Goal: Use online tool/utility: Utilize a website feature to perform a specific function

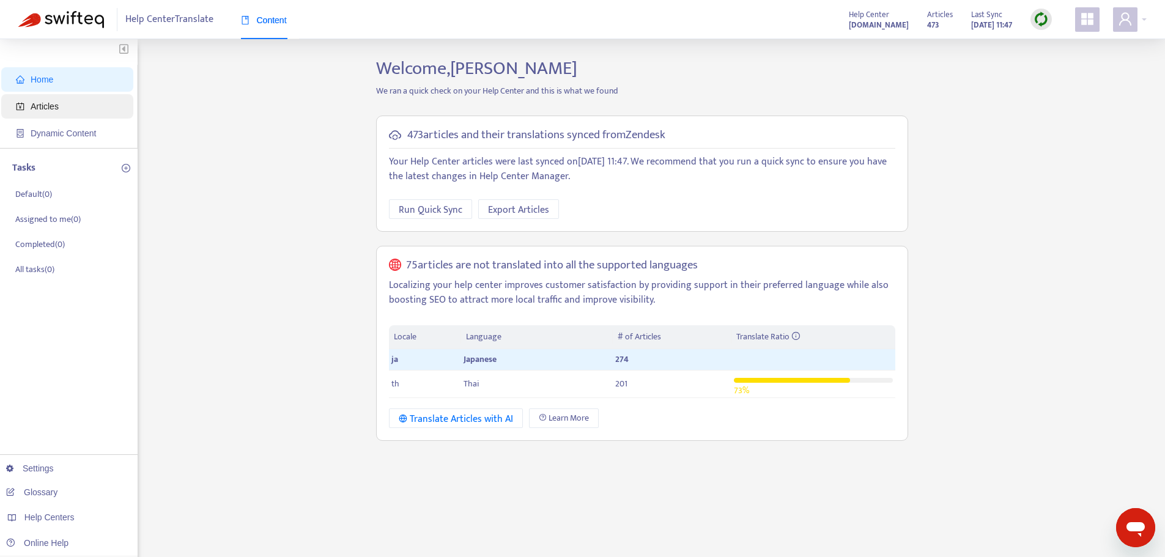
click at [55, 107] on span "Articles" at bounding box center [45, 107] width 28 height 10
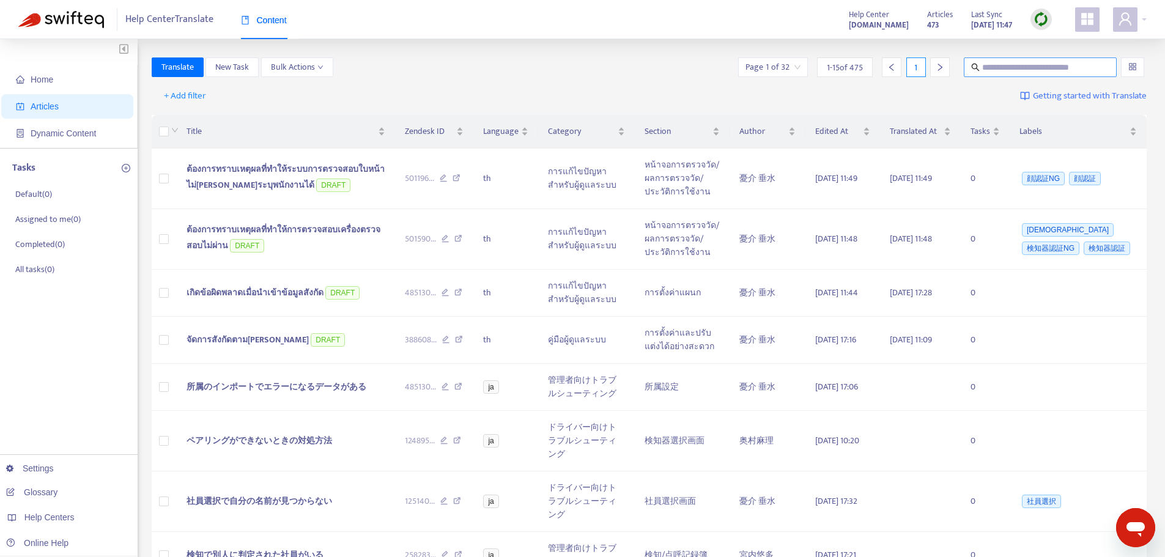
click at [1012, 65] on input "text" at bounding box center [1040, 67] width 117 height 13
paste input "**********"
type input "**********"
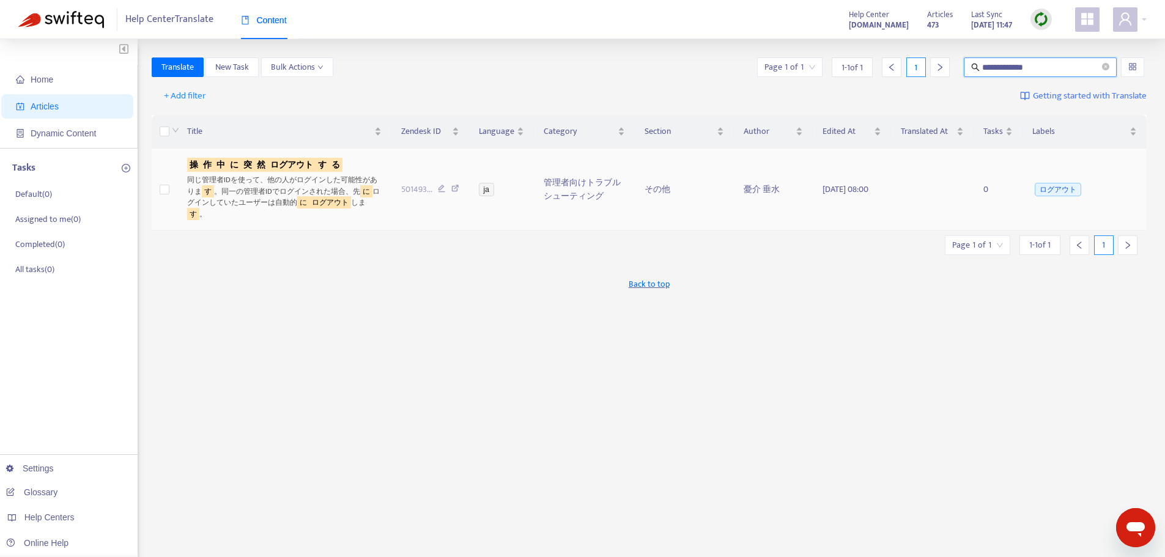
click at [204, 161] on sqkw "作" at bounding box center [207, 165] width 13 height 14
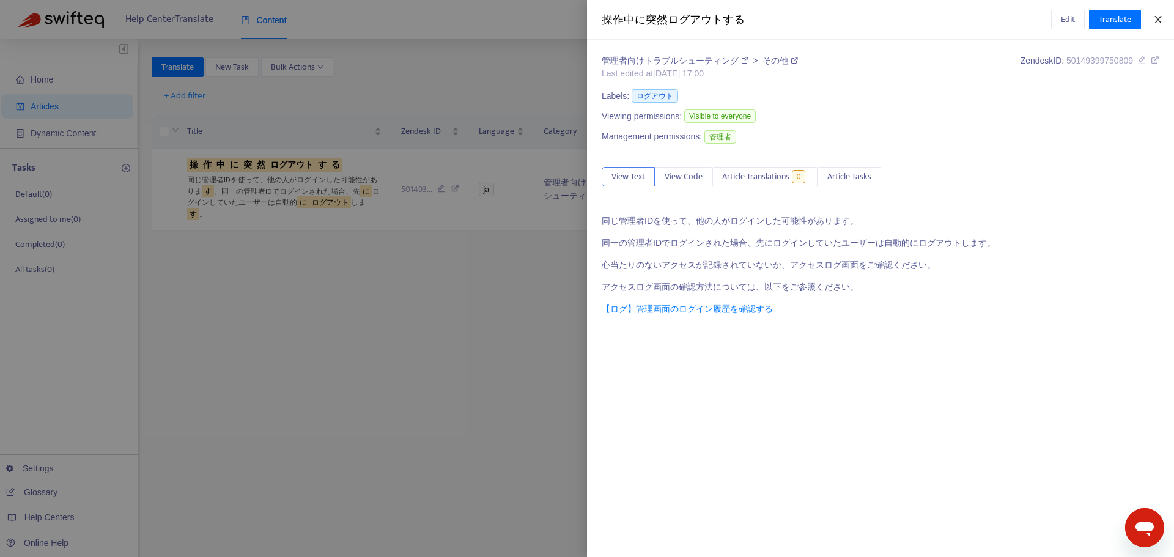
click at [1157, 21] on icon "close" at bounding box center [1157, 19] width 7 height 7
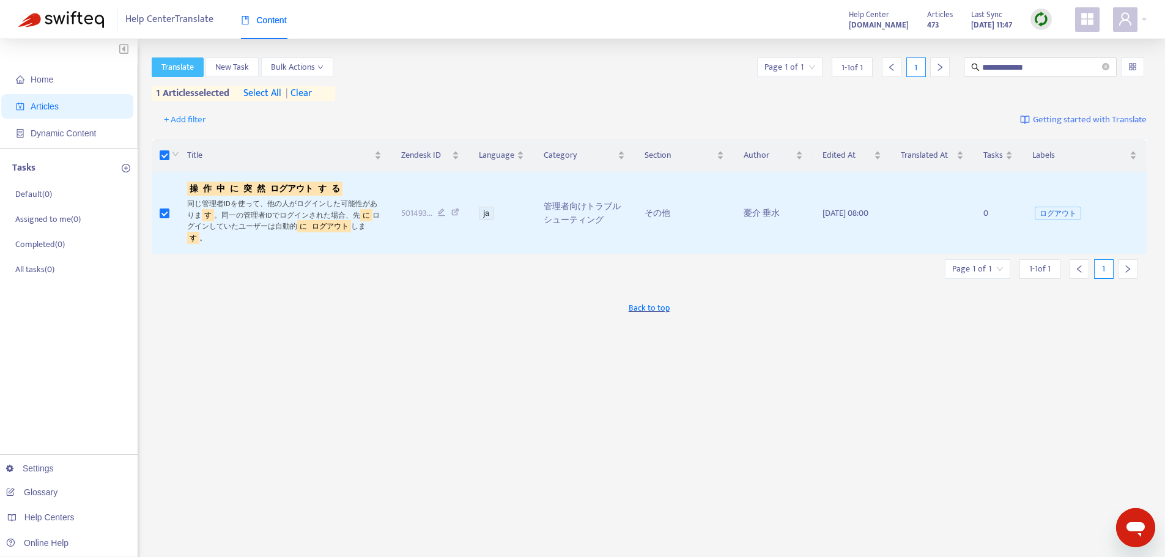
click at [190, 66] on span "Translate" at bounding box center [177, 67] width 32 height 13
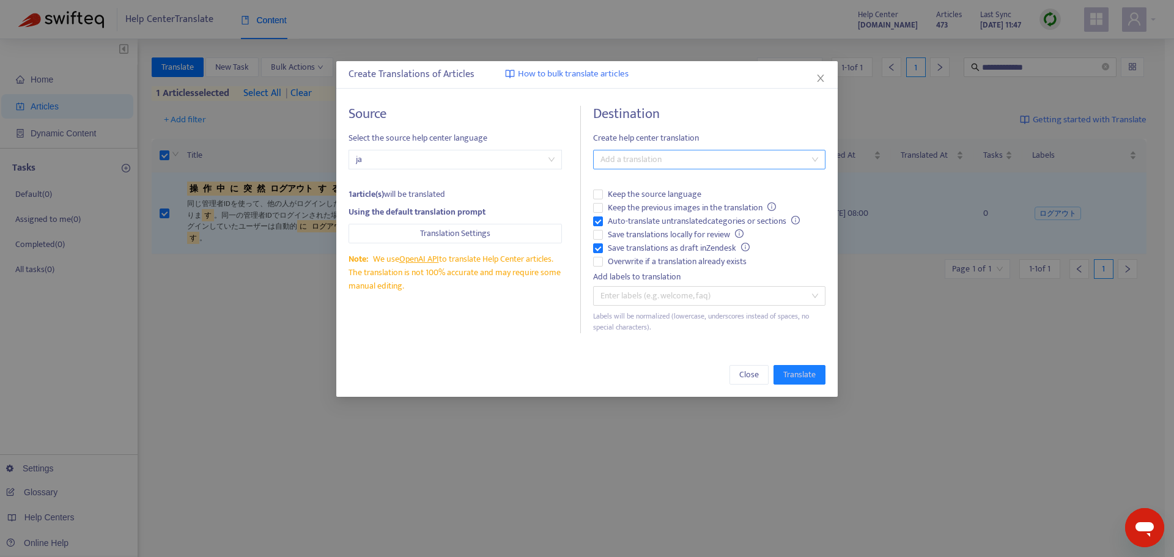
click at [670, 158] on div at bounding box center [703, 159] width 214 height 15
click at [617, 203] on div "Thai ( th )" at bounding box center [709, 203] width 213 height 13
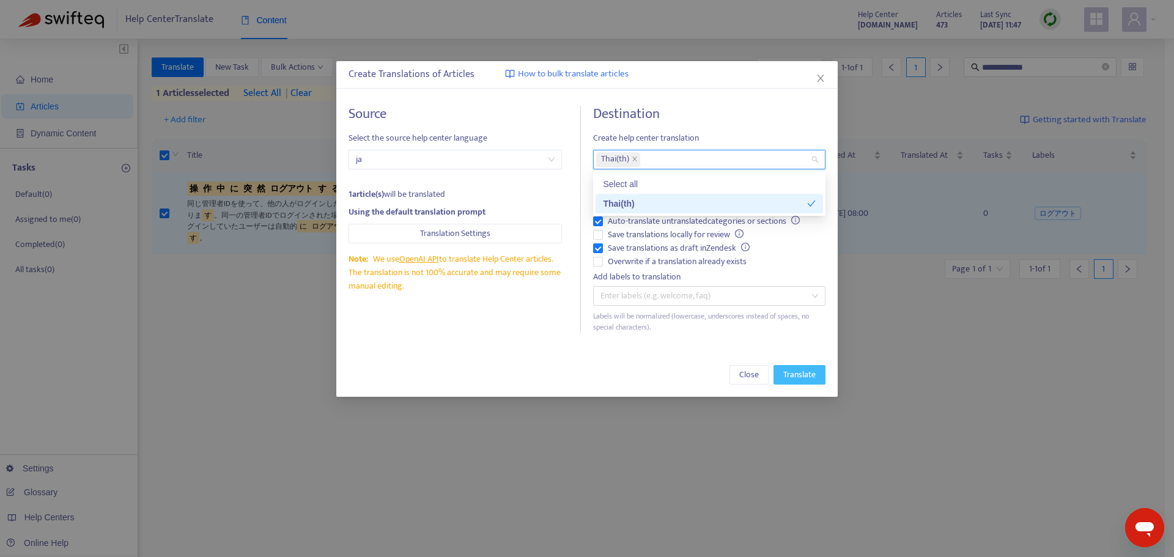
click at [797, 377] on span "Translate" at bounding box center [799, 374] width 32 height 13
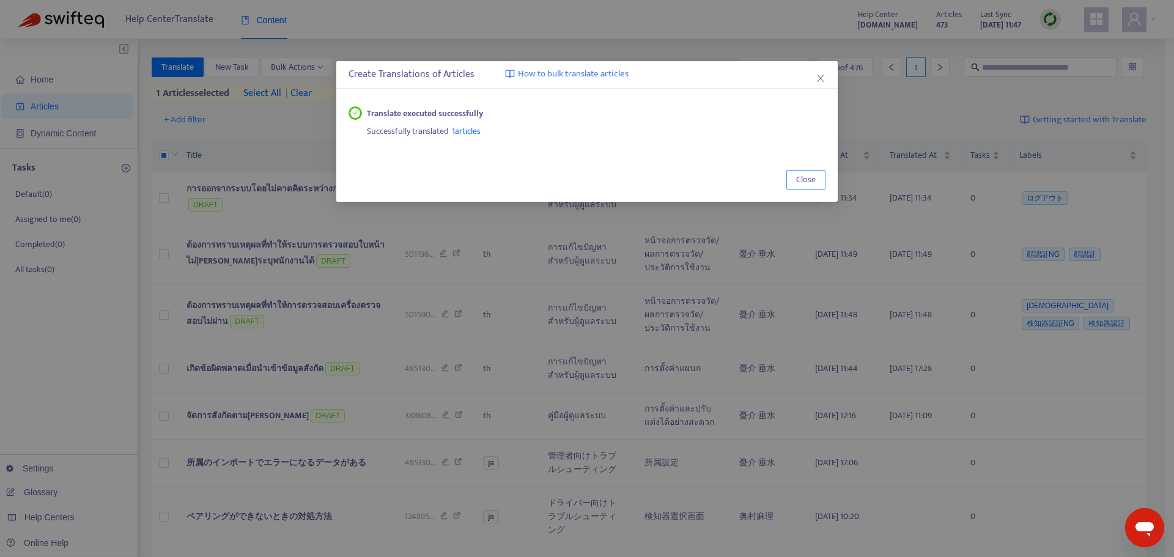
click at [802, 181] on span "Close" at bounding box center [806, 179] width 20 height 13
